Goal: Find specific page/section: Find specific page/section

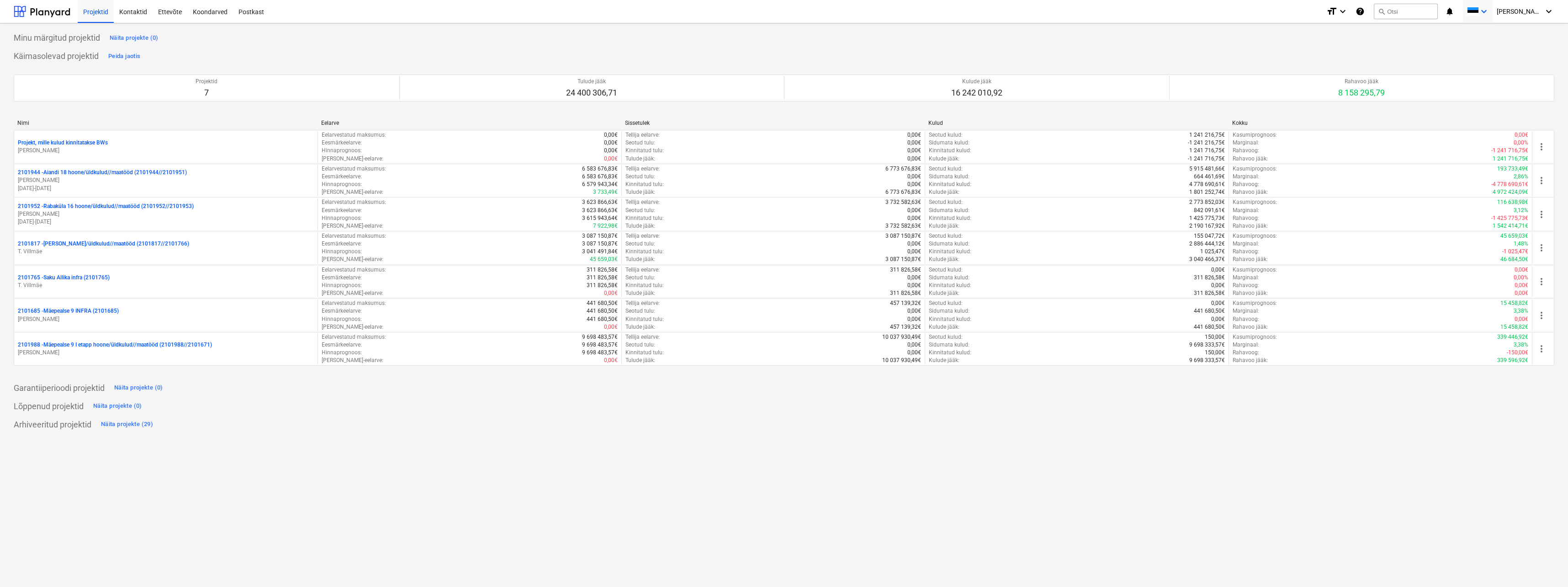
click at [1479, 9] on span at bounding box center [1472, 12] width 12 height 9
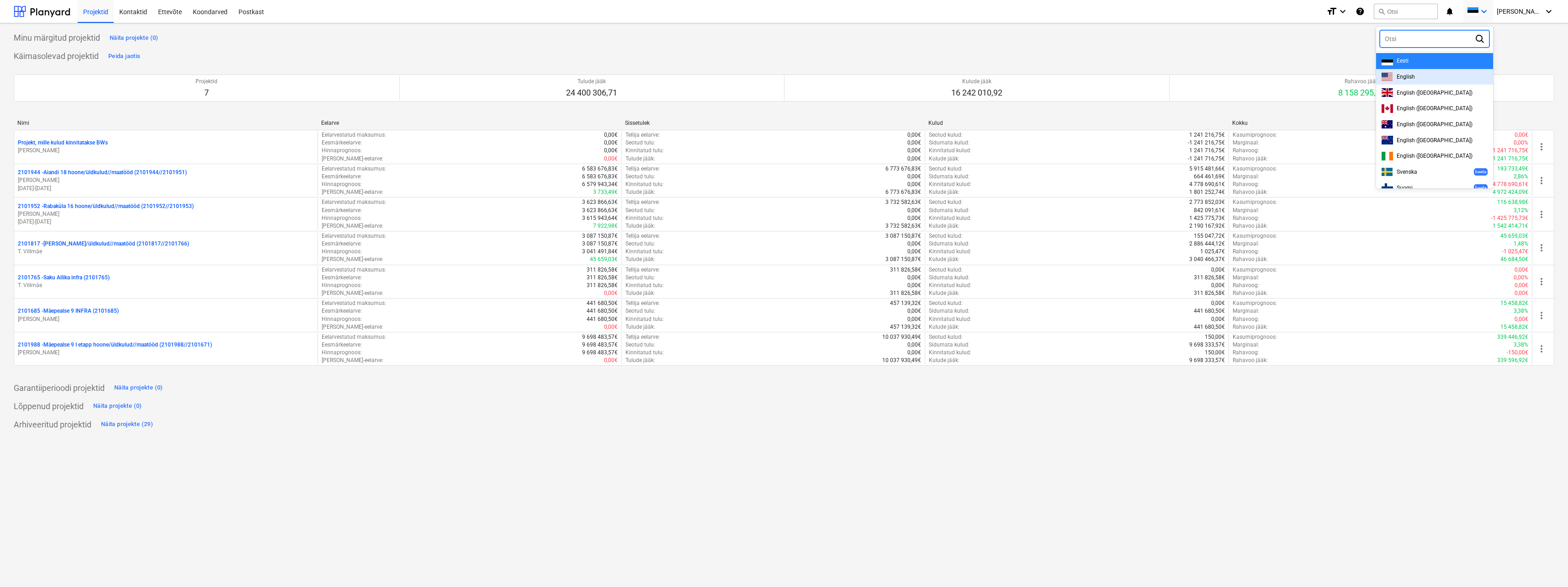
click at [1443, 76] on div "English" at bounding box center [1435, 77] width 106 height 9
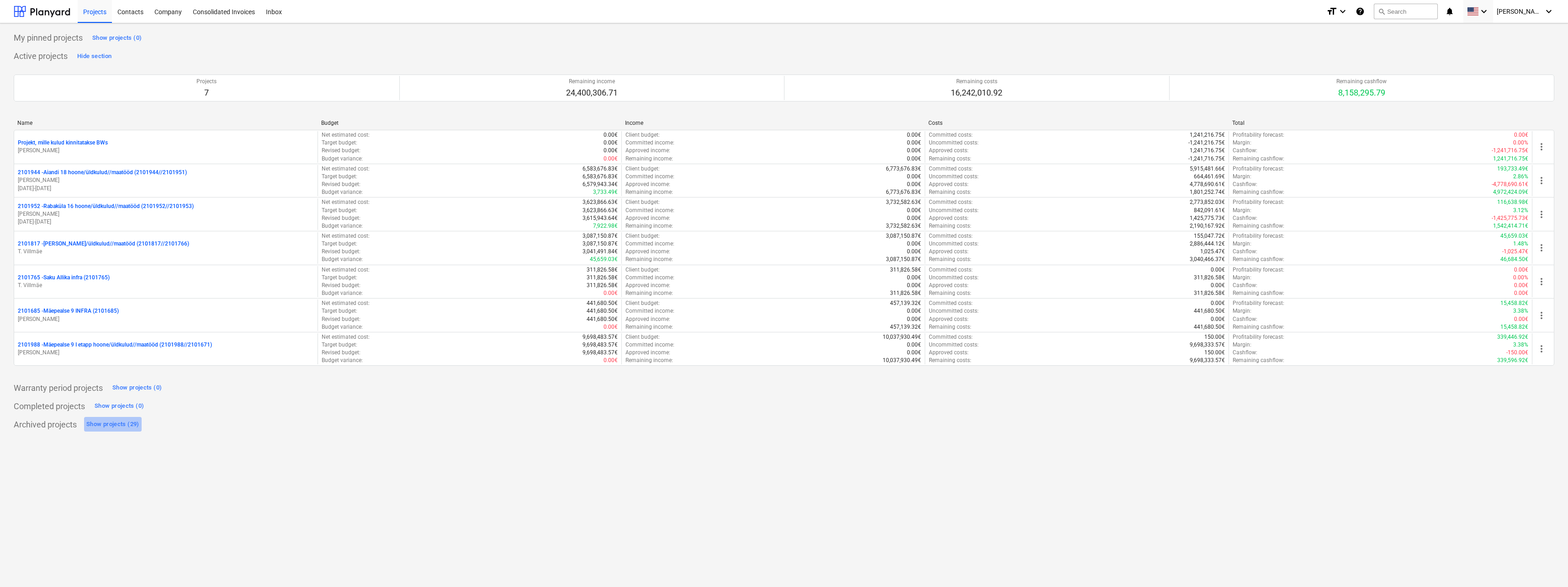
click at [102, 421] on div "Show projects (29)" at bounding box center [113, 424] width 53 height 10
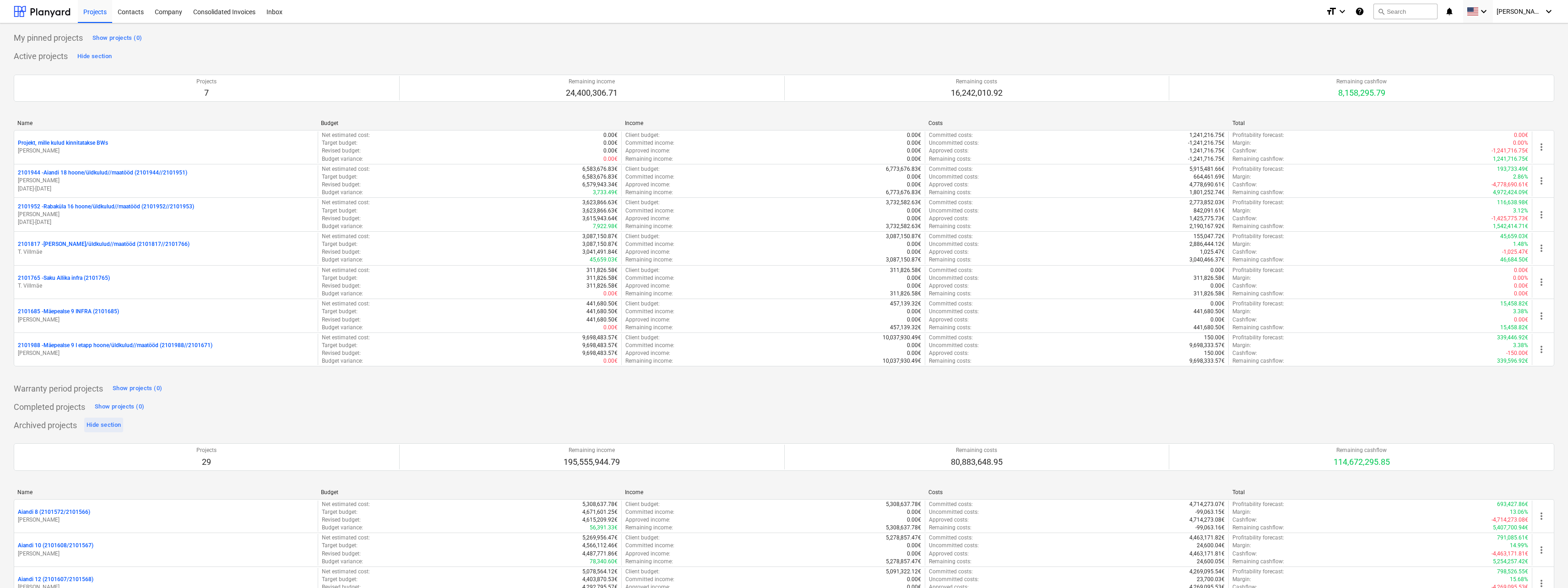
click at [113, 426] on div "Hide section" at bounding box center [104, 425] width 34 height 10
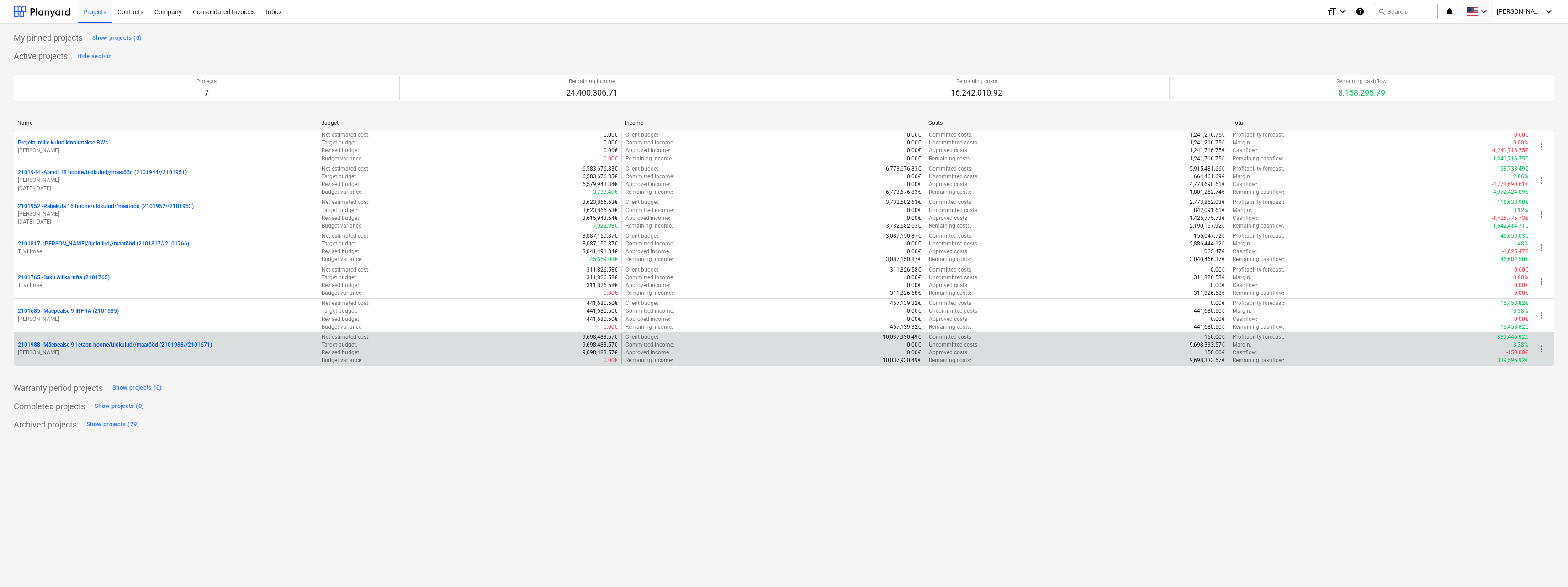
click at [67, 346] on p "2101988 - Mäepealse 9 I etapp hoone/üldkulud//maatööd (2101988//2101671)" at bounding box center [114, 345] width 194 height 8
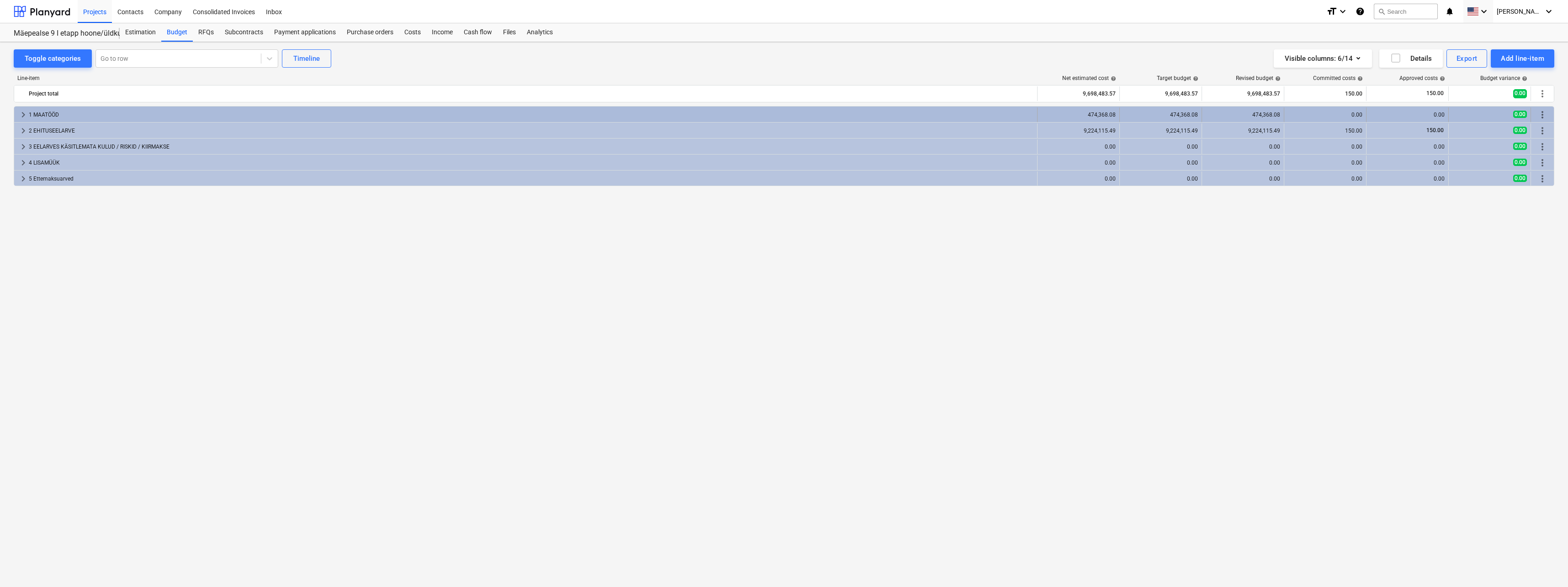
click at [21, 114] on span "keyboard_arrow_right" at bounding box center [23, 114] width 11 height 11
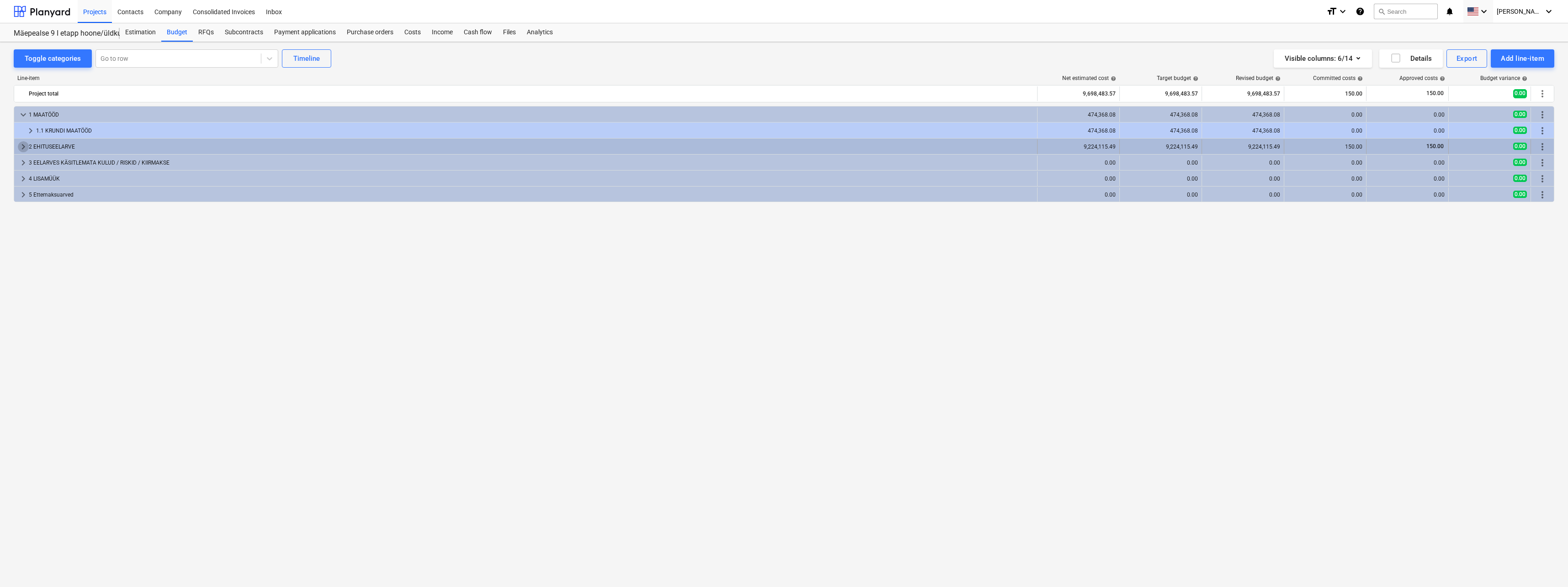
click at [23, 147] on span "keyboard_arrow_right" at bounding box center [23, 147] width 11 height 11
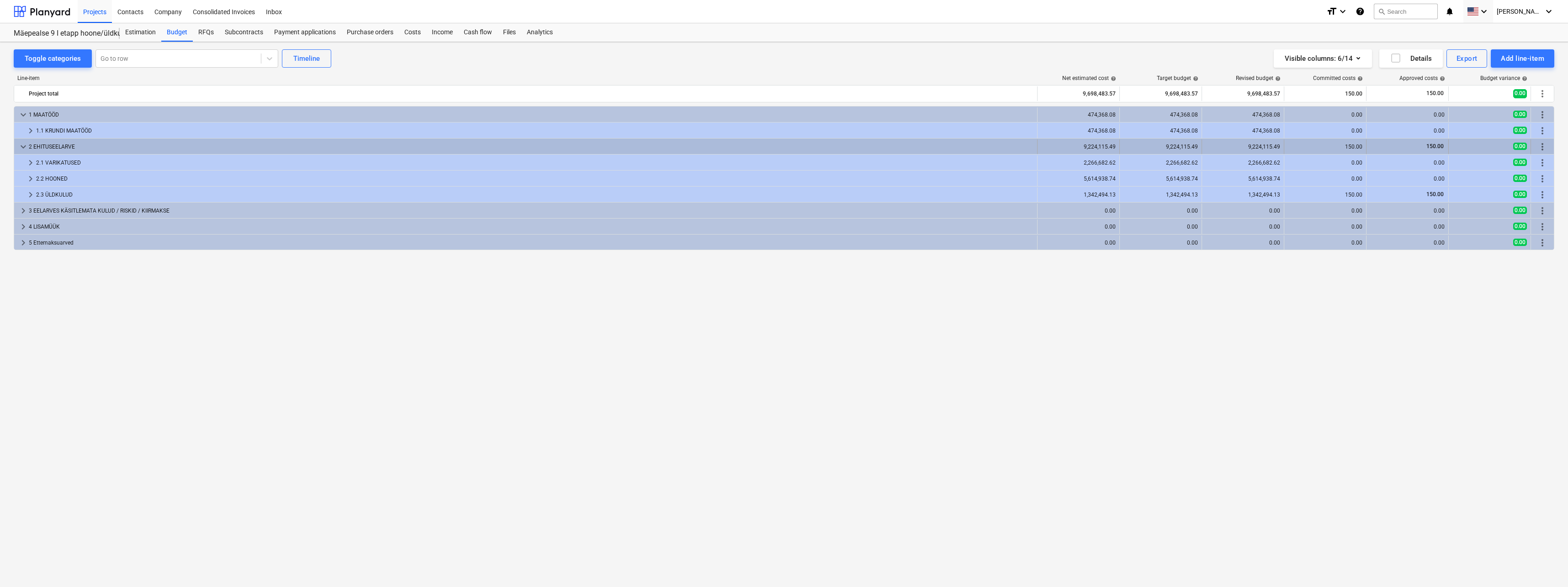
click at [26, 148] on span "keyboard_arrow_down" at bounding box center [23, 147] width 11 height 11
